Goal: Information Seeking & Learning: Find specific fact

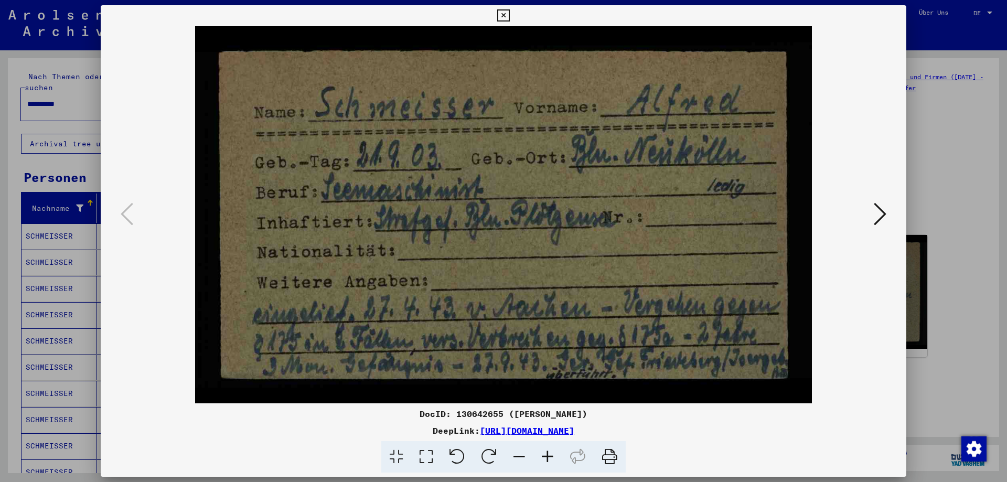
scroll to position [346, 0]
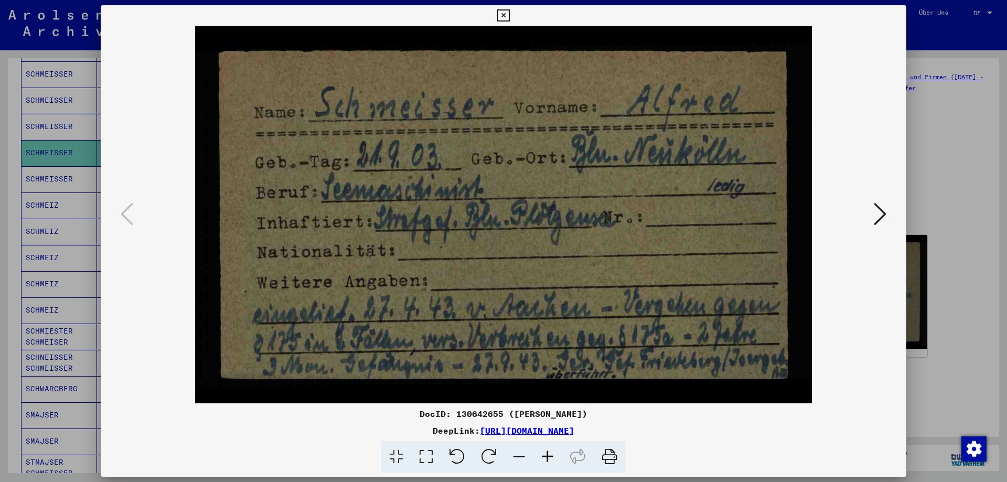
click at [609, 458] on icon at bounding box center [610, 457] width 32 height 32
click at [881, 219] on icon at bounding box center [880, 213] width 13 height 25
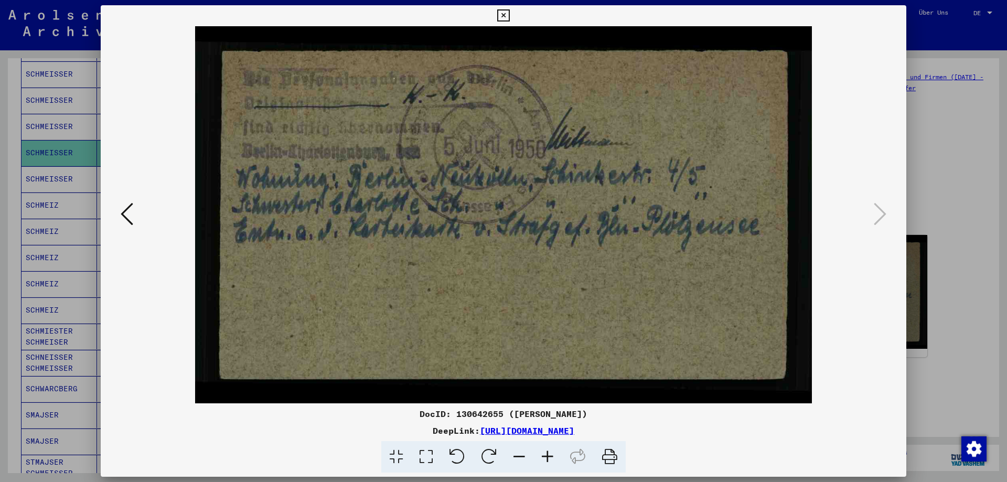
click at [607, 454] on icon at bounding box center [610, 457] width 32 height 32
click at [509, 16] on icon at bounding box center [503, 15] width 12 height 13
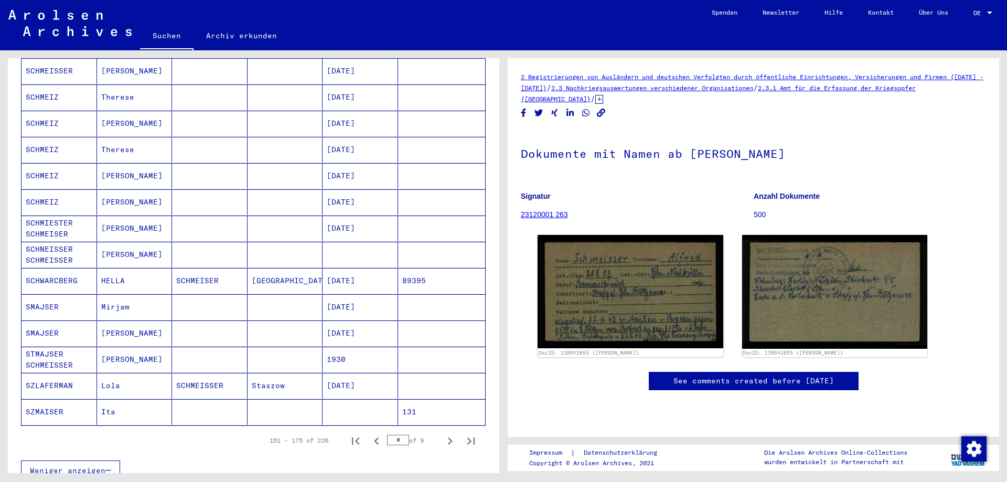
scroll to position [459, 0]
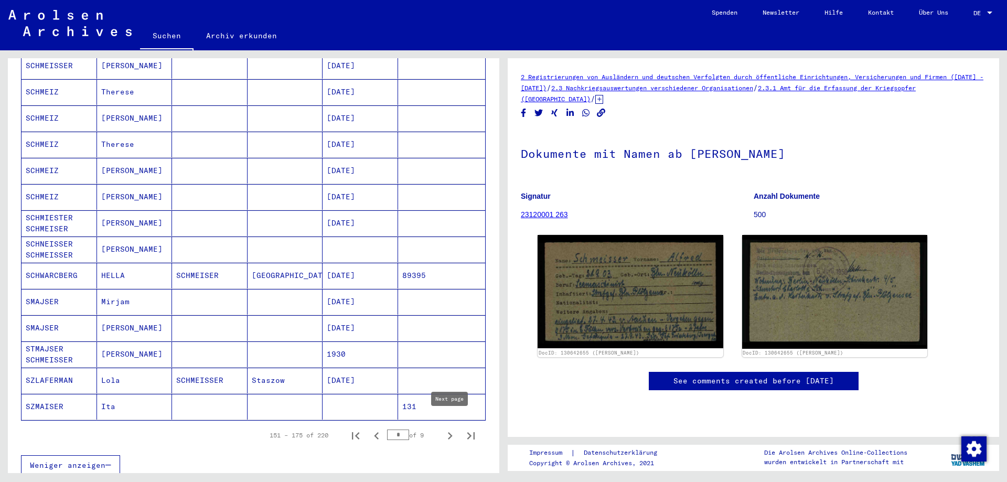
click at [450, 429] on icon "Next page" at bounding box center [450, 436] width 15 height 15
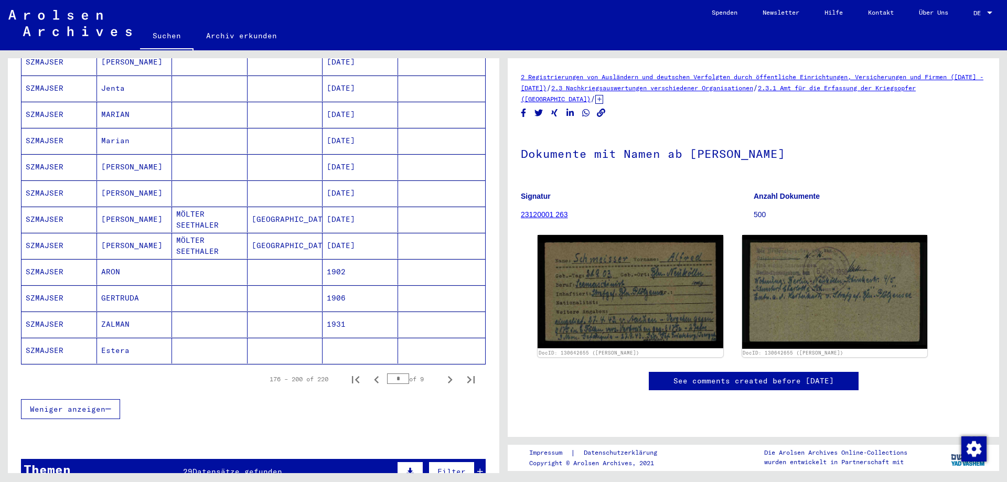
scroll to position [572, 0]
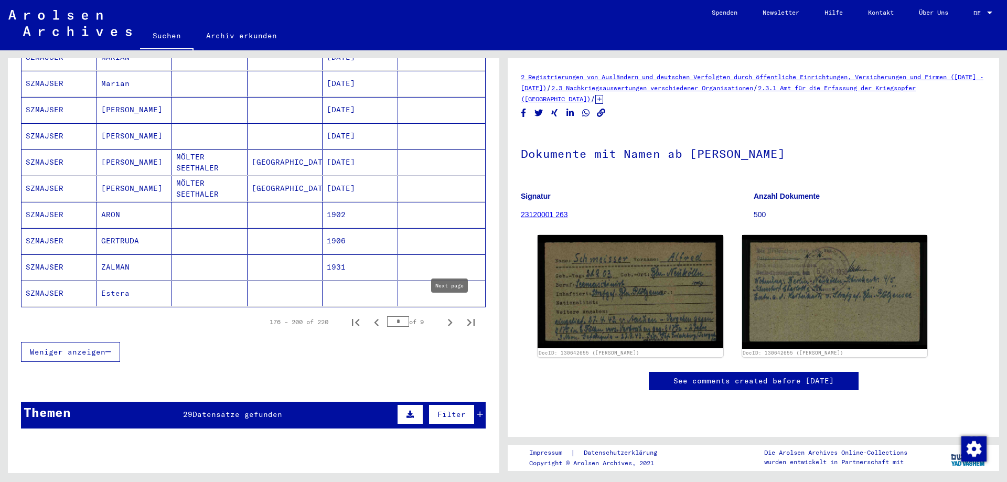
click at [449, 315] on icon "Next page" at bounding box center [450, 322] width 15 height 15
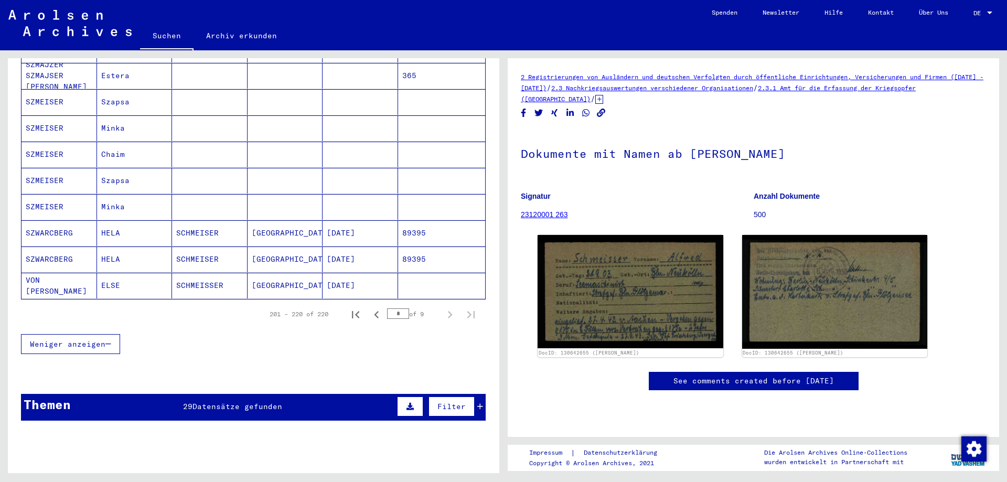
scroll to position [453, 0]
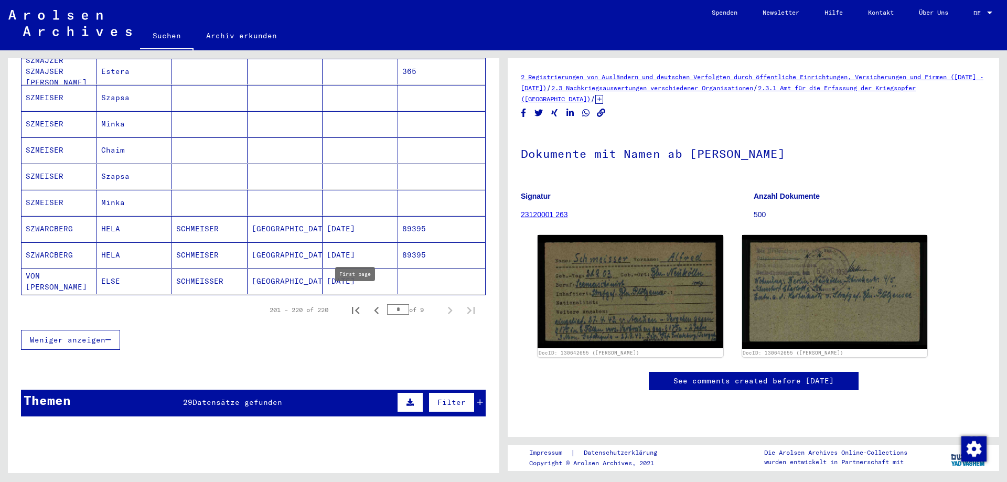
click at [357, 305] on icon "First page" at bounding box center [355, 310] width 15 height 15
type input "*"
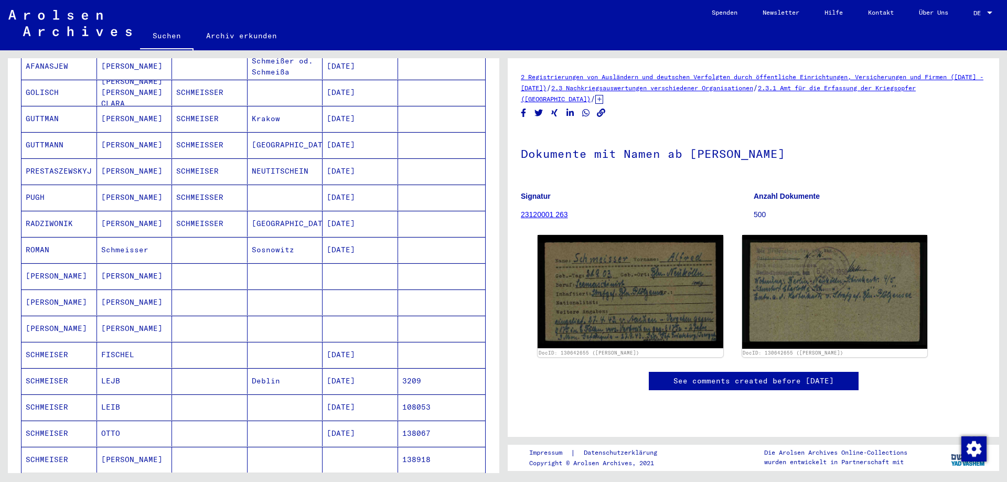
scroll to position [0, 0]
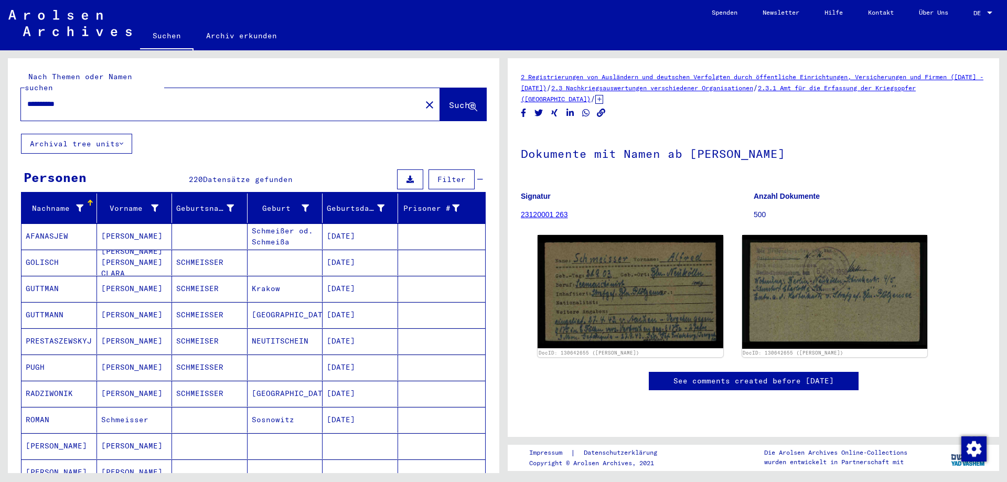
click at [119, 99] on input "**********" at bounding box center [221, 104] width 388 height 11
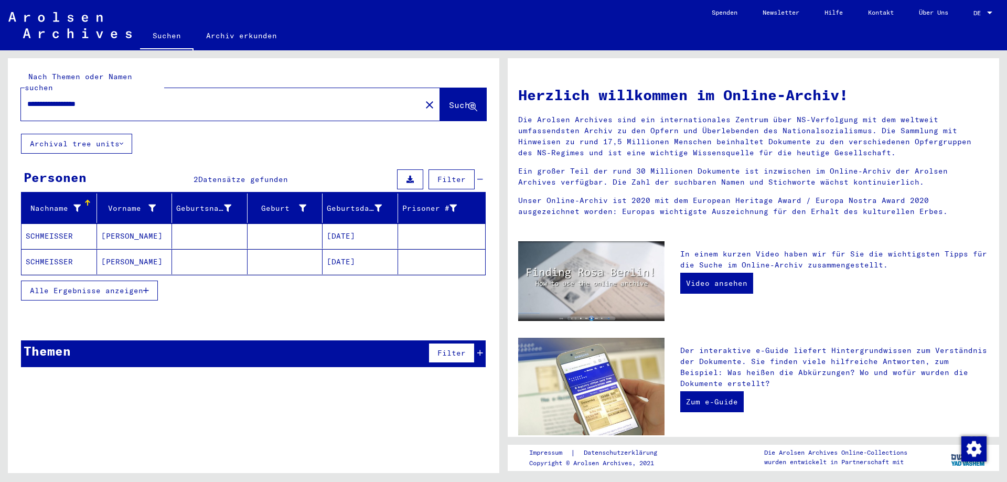
drag, startPoint x: 62, startPoint y: 93, endPoint x: 63, endPoint y: 99, distance: 5.9
click at [55, 99] on input "**********" at bounding box center [217, 104] width 381 height 11
type input "**********"
click at [47, 29] on img at bounding box center [69, 25] width 123 height 26
